Goal: Task Accomplishment & Management: Use online tool/utility

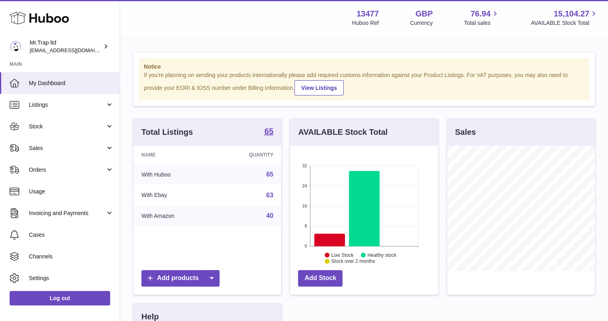
scroll to position [125, 148]
click at [32, 144] on span "Sales" at bounding box center [67, 148] width 77 height 8
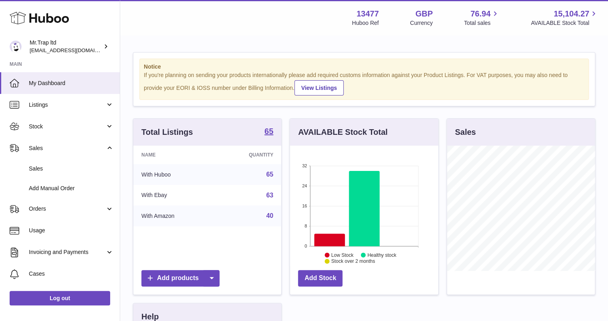
click at [42, 165] on span "Sales" at bounding box center [71, 169] width 85 height 8
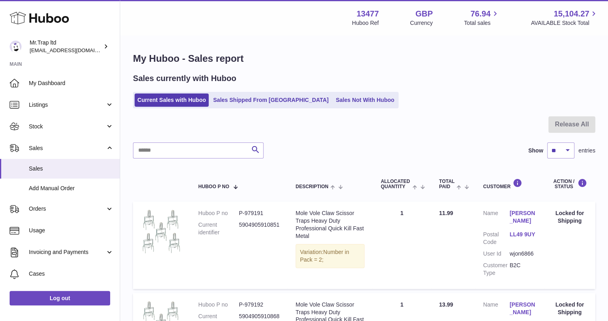
click at [329, 90] on div "Sales currently with Huboo Current Sales with Huboo Sales Shipped From [GEOGRAP…" at bounding box center [364, 90] width 463 height 35
click at [333, 96] on link "Sales Not With Huboo" at bounding box center [365, 99] width 64 height 13
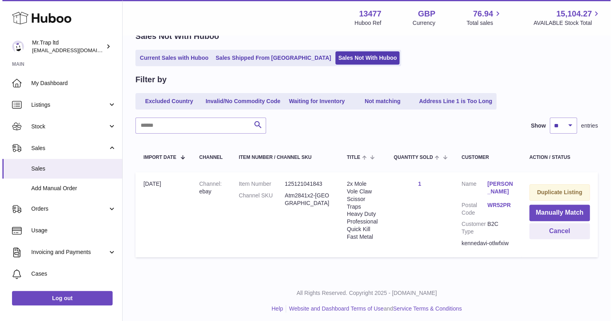
scroll to position [45, 0]
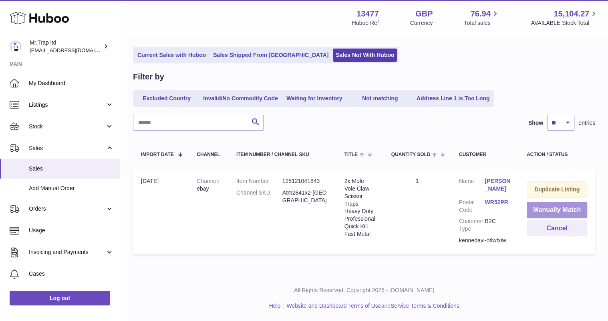
click at [540, 211] on button "Manually Match" at bounding box center [557, 210] width 61 height 16
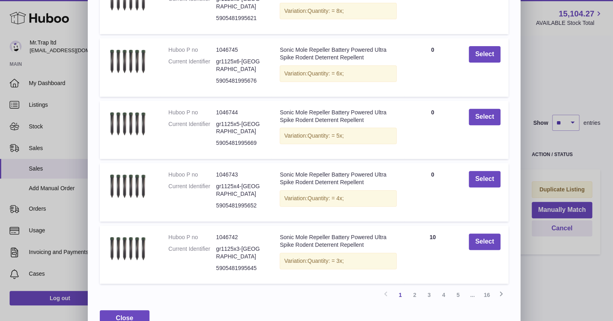
scroll to position [121, 0]
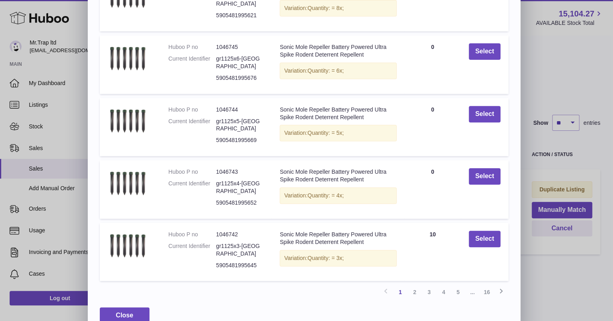
click at [491, 285] on link "16" at bounding box center [487, 292] width 14 height 14
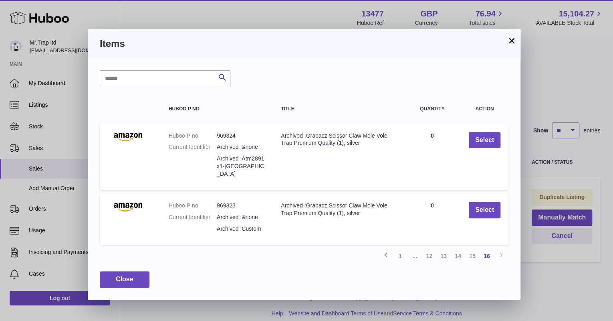
scroll to position [36, 0]
click at [471, 250] on link "15" at bounding box center [472, 256] width 14 height 14
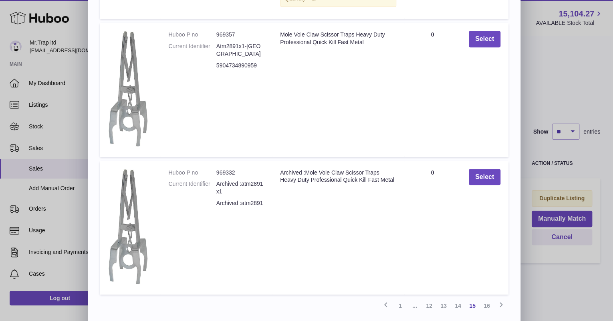
scroll to position [304, 0]
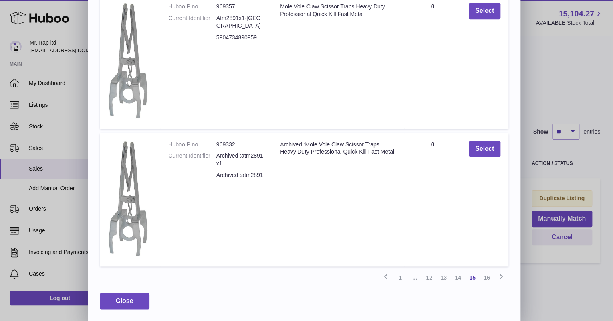
click at [459, 270] on link "14" at bounding box center [458, 277] width 14 height 14
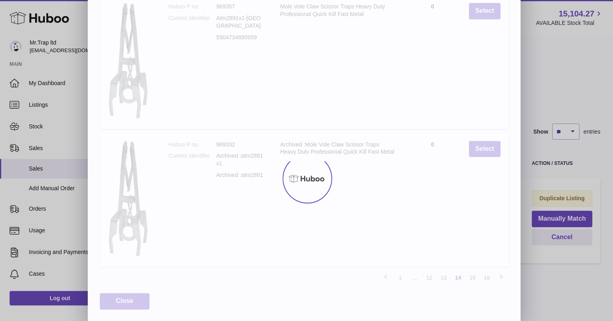
scroll to position [159, 0]
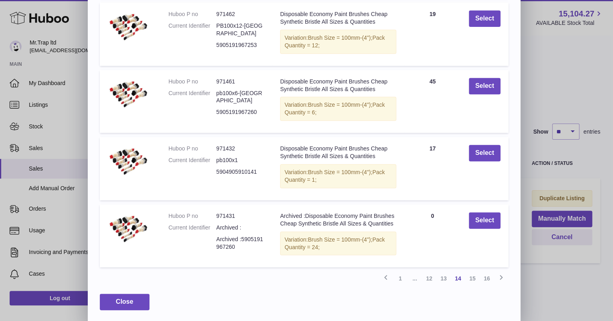
click at [448, 274] on link "13" at bounding box center [444, 278] width 14 height 14
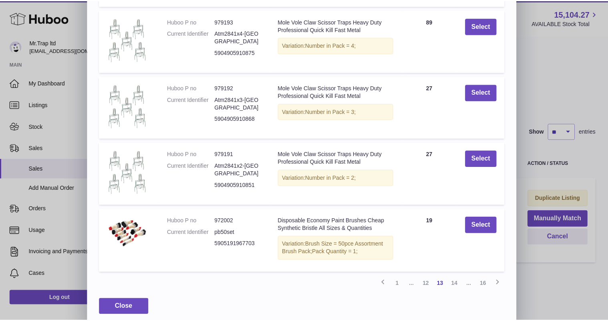
scroll to position [157, 0]
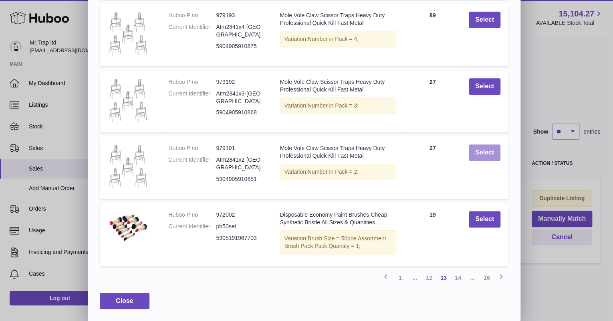
click at [476, 154] on button "Select" at bounding box center [485, 152] width 32 height 16
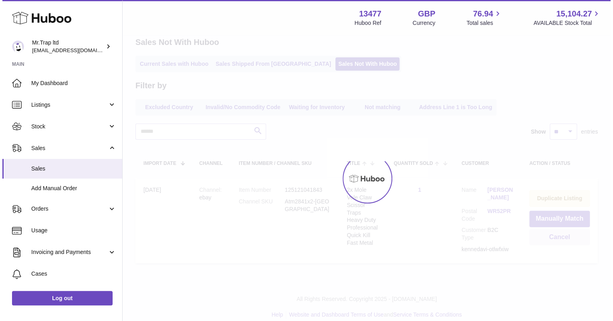
scroll to position [0, 0]
